Goal: Task Accomplishment & Management: Use online tool/utility

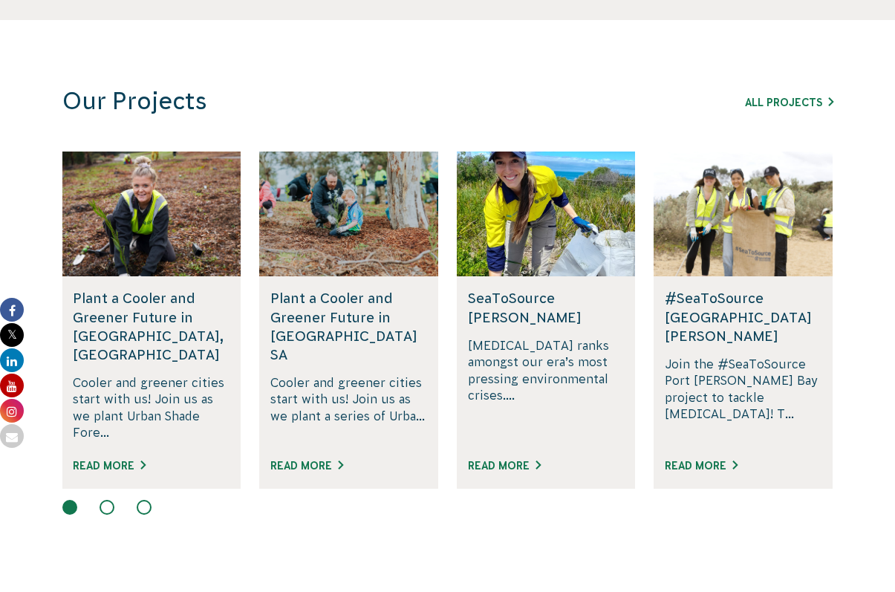
scroll to position [1003, 0]
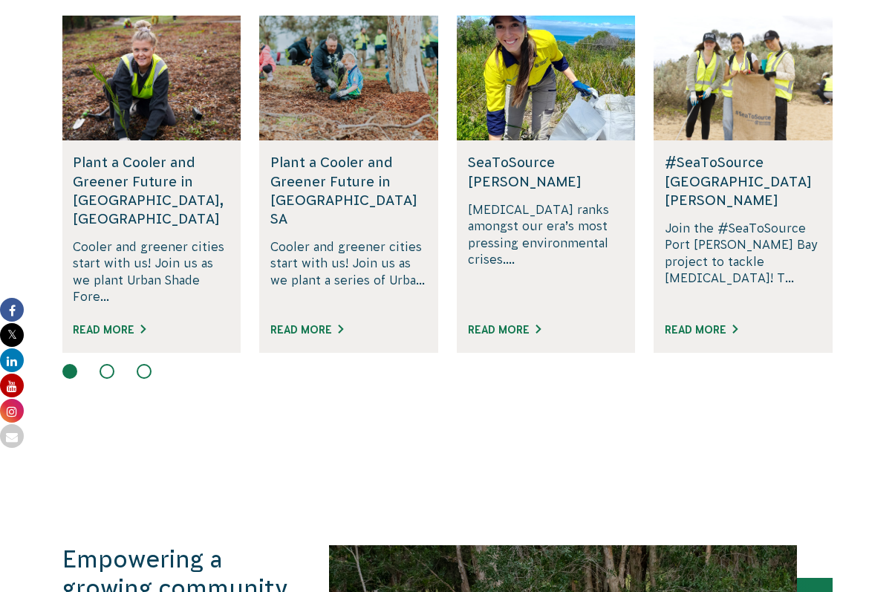
click at [106, 363] on section "Our Projects All Projects Rewilding Fifth Creek, SA Join us in rewilding Fifth …" at bounding box center [447, 169] width 895 height 571
click at [117, 363] on section "Our Projects All Projects Rewilding Fifth Creek, SA Join us in rewilding Fifth …" at bounding box center [447, 169] width 895 height 571
click at [111, 364] on button at bounding box center [107, 371] width 15 height 15
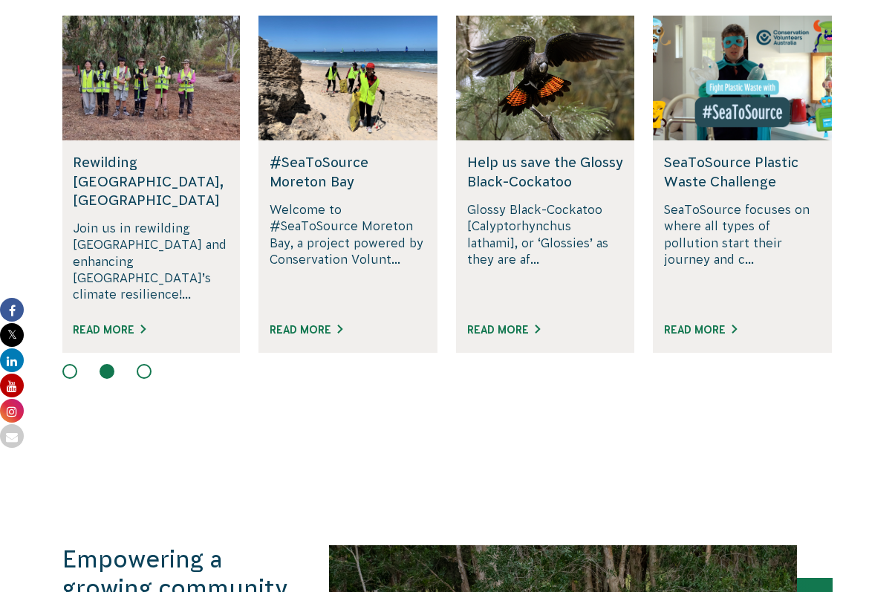
click at [134, 364] on div at bounding box center [447, 373] width 771 height 18
click at [141, 364] on button at bounding box center [144, 371] width 15 height 15
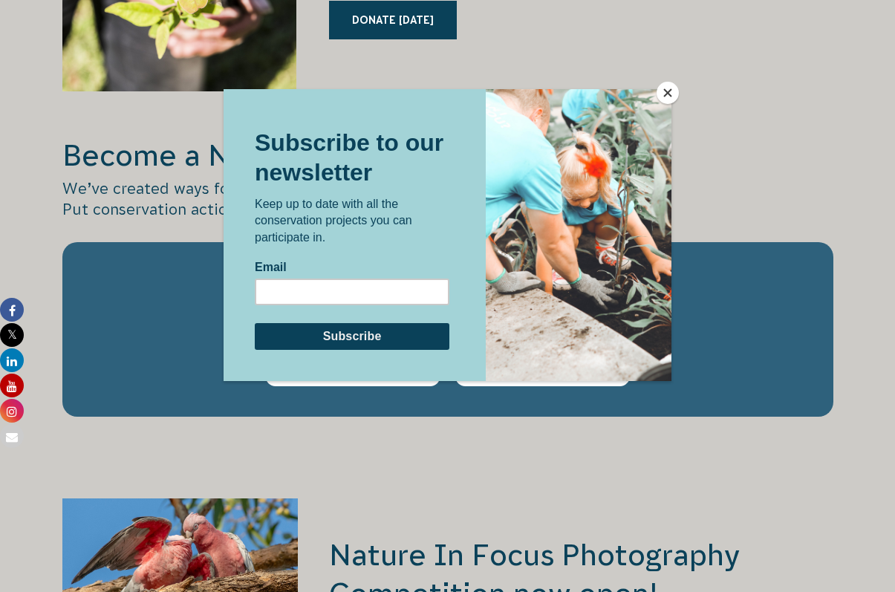
scroll to position [2174, 0]
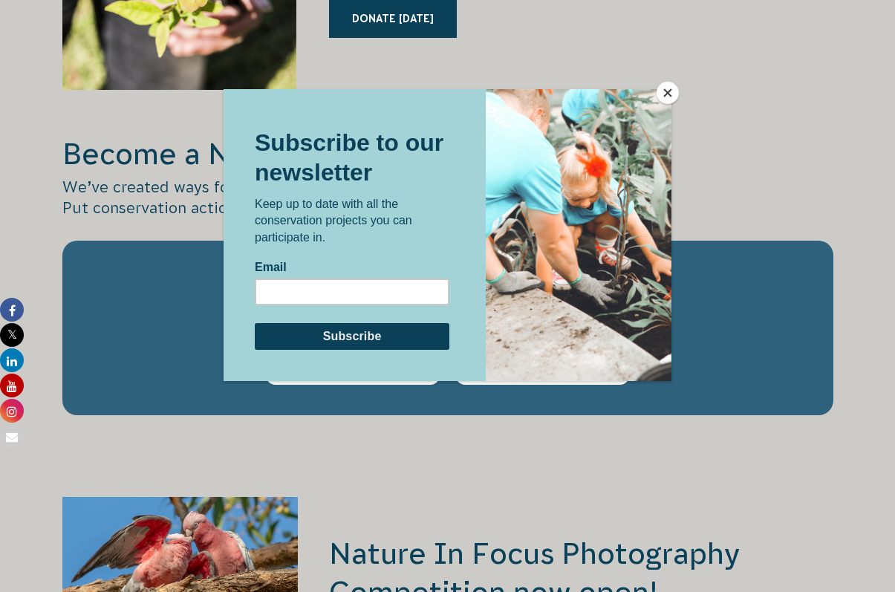
drag, startPoint x: 658, startPoint y: 93, endPoint x: 432, endPoint y: 1, distance: 244.5
click at [371, 93] on button "Close" at bounding box center [668, 93] width 22 height 22
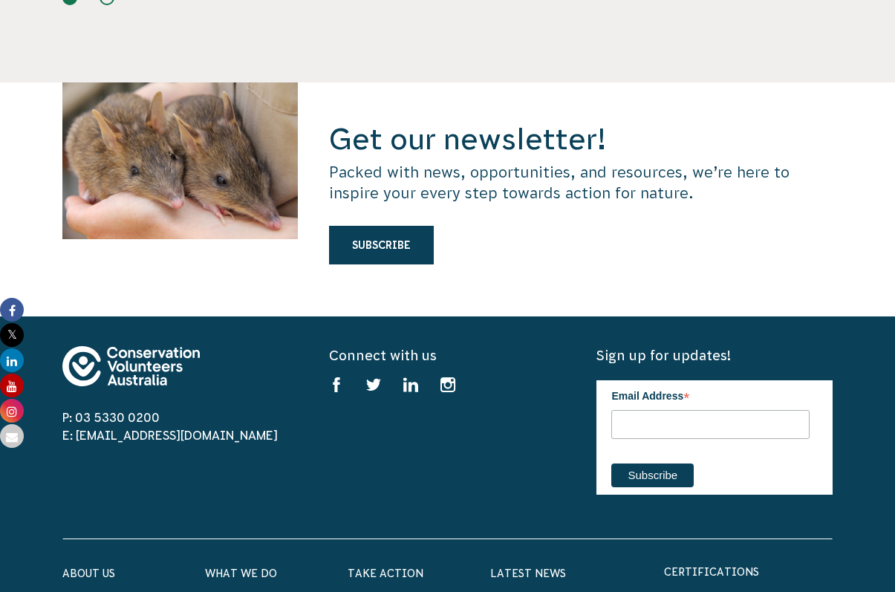
scroll to position [4256, 0]
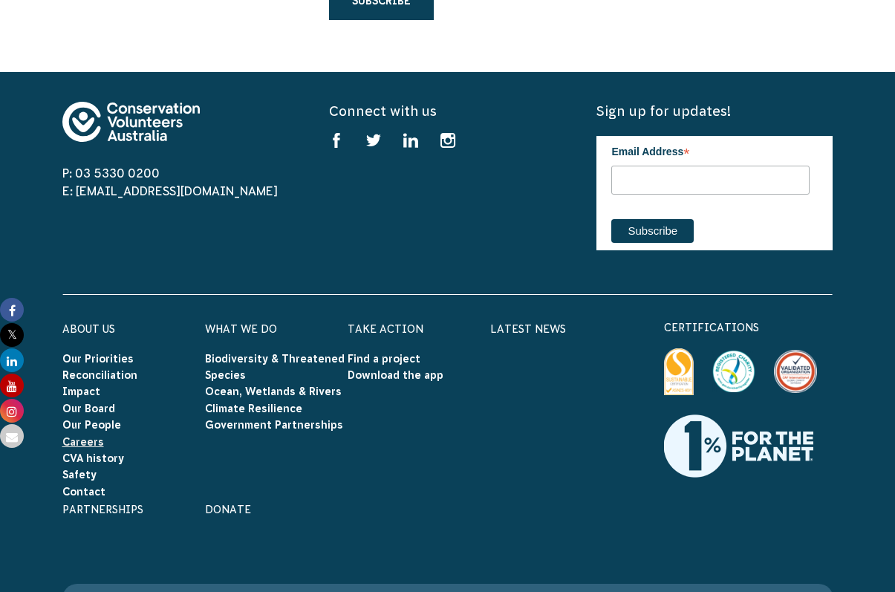
click at [96, 436] on link "Careers" at bounding box center [83, 442] width 42 height 12
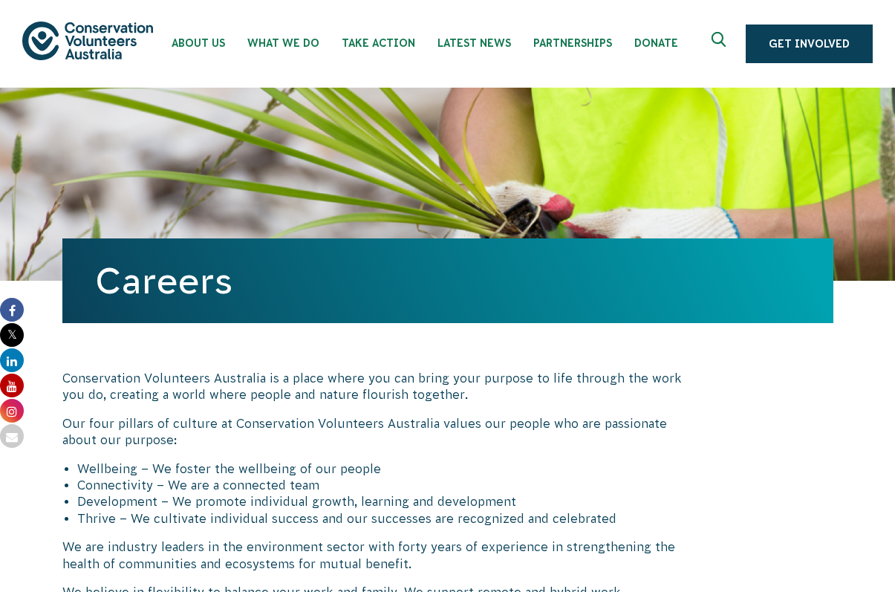
click at [110, 40] on img at bounding box center [87, 41] width 131 height 38
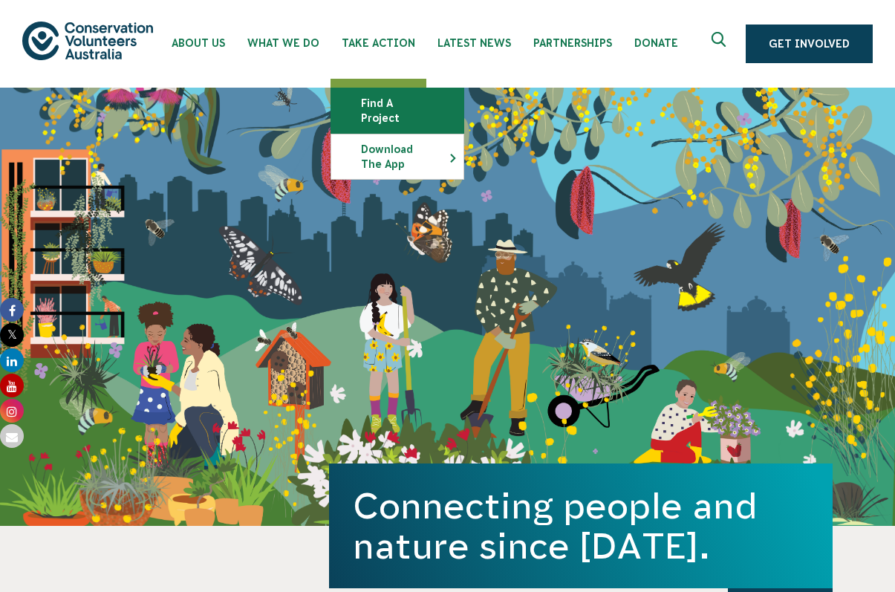
click at [401, 98] on link "Find a project" at bounding box center [397, 110] width 132 height 45
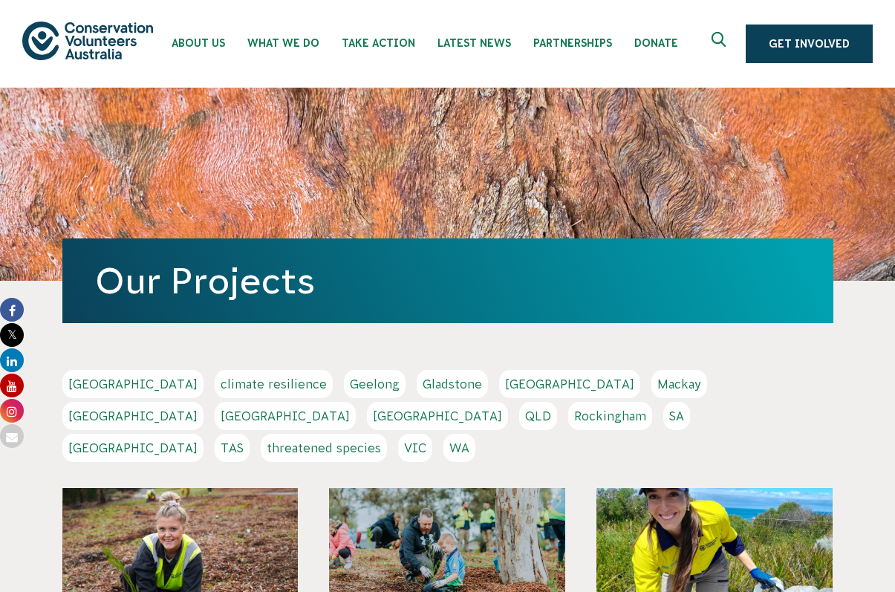
scroll to position [233, 0]
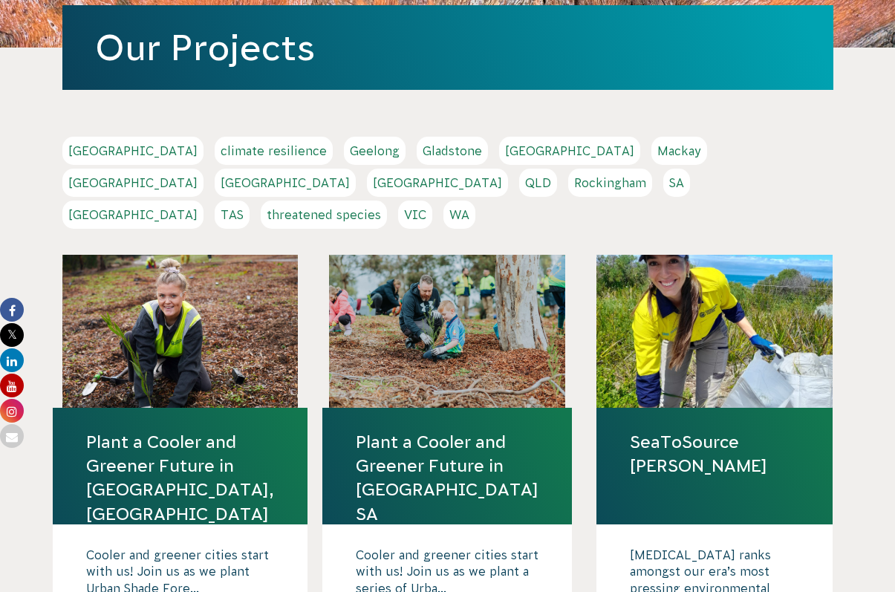
click at [203, 201] on link "Sydney" at bounding box center [132, 215] width 141 height 28
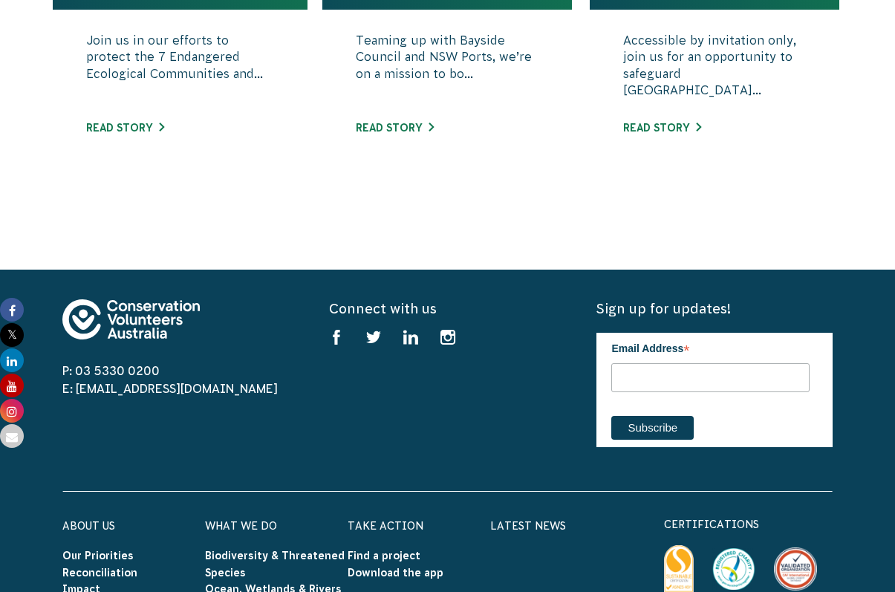
scroll to position [936, 0]
